Goal: Task Accomplishment & Management: Use online tool/utility

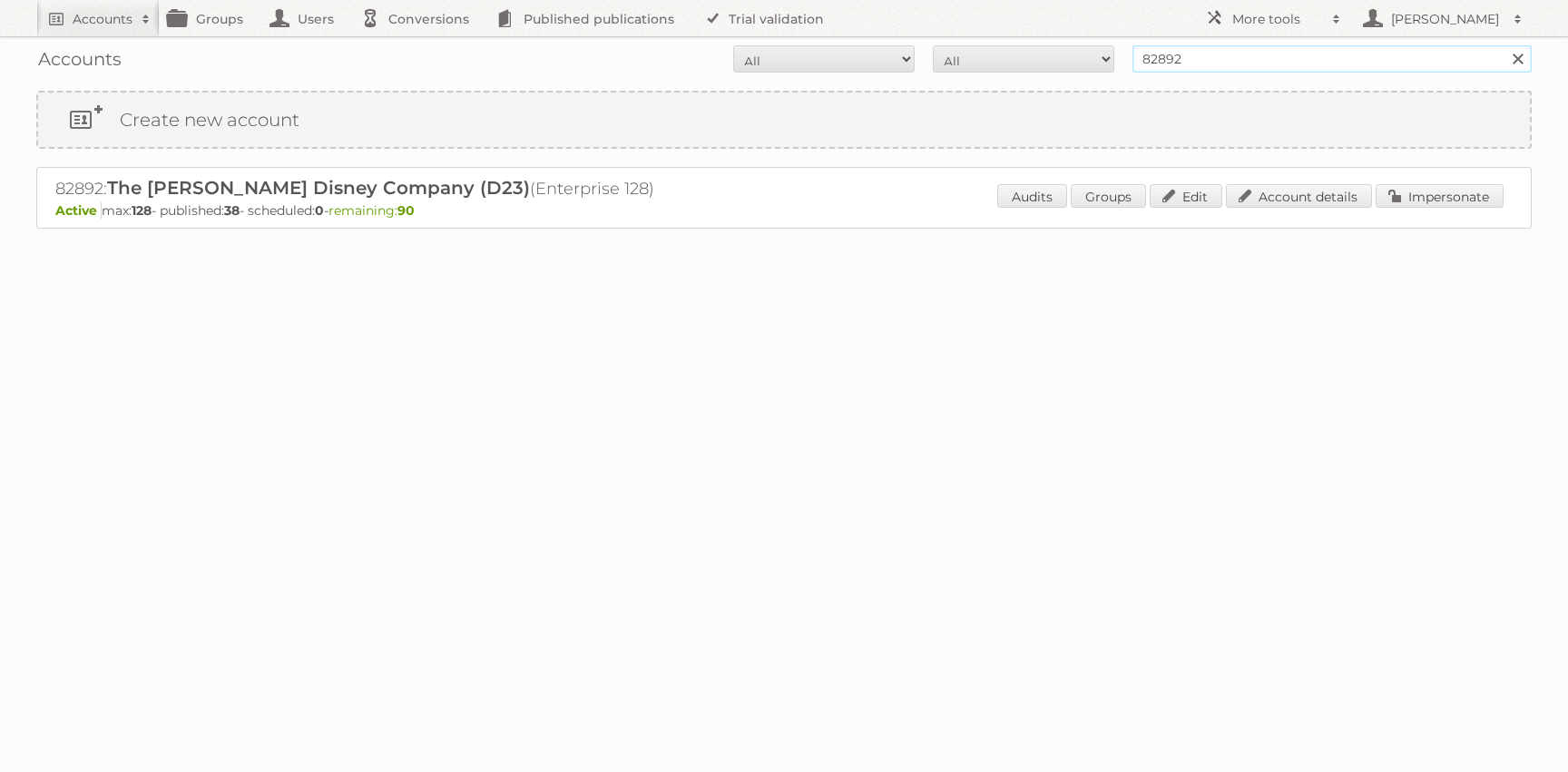
click at [1181, 65] on input "82892" at bounding box center [1332, 59] width 399 height 27
type input "k"
type input "karwei"
click at [1503, 45] on input "Search" at bounding box center [1517, 59] width 27 height 27
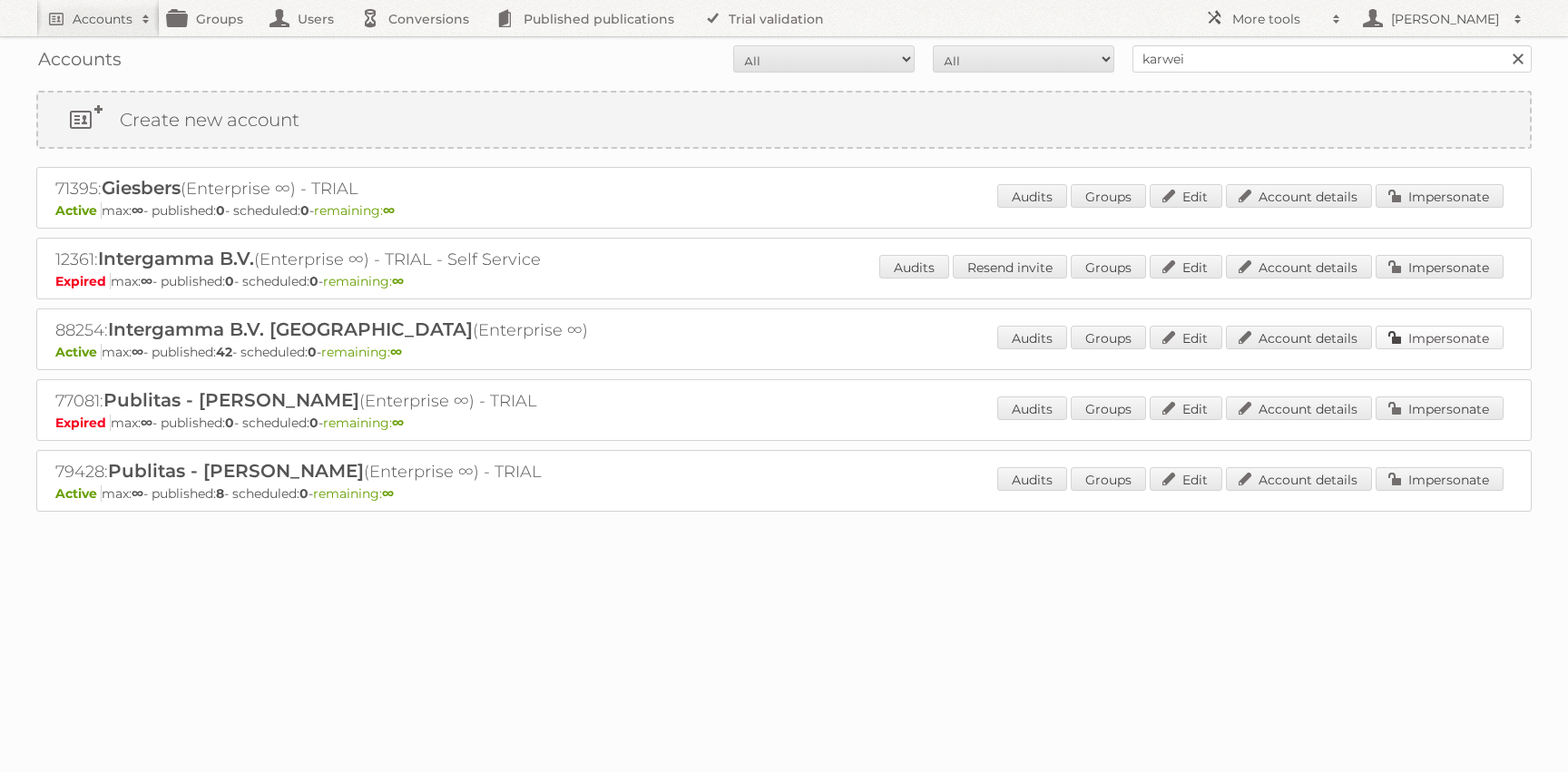
click at [1486, 336] on link "Impersonate" at bounding box center [1439, 337] width 128 height 24
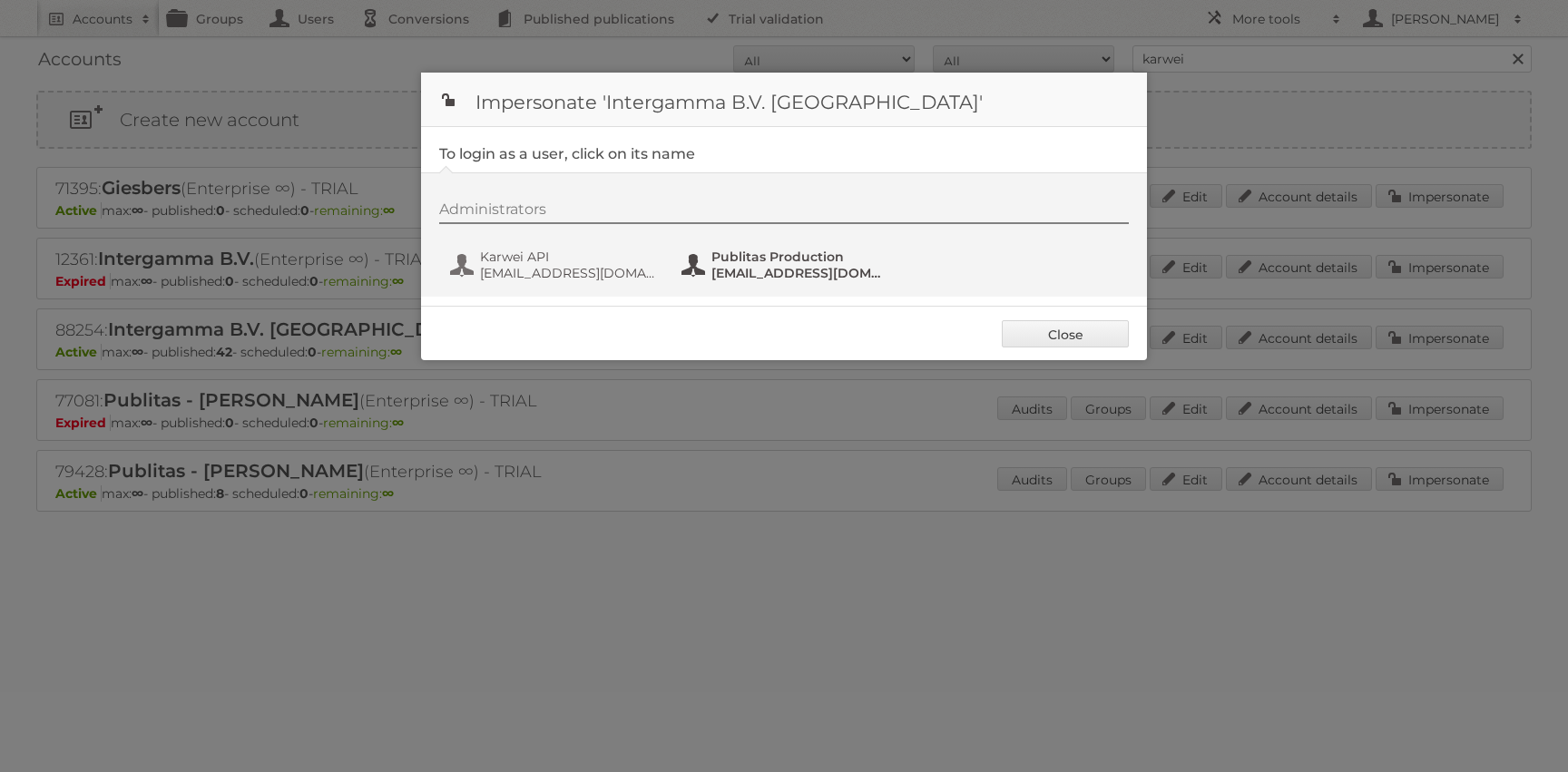
click at [747, 271] on span "[EMAIL_ADDRESS][DOMAIN_NAME]" at bounding box center [799, 273] width 176 height 16
